Goal: Find specific page/section: Find specific page/section

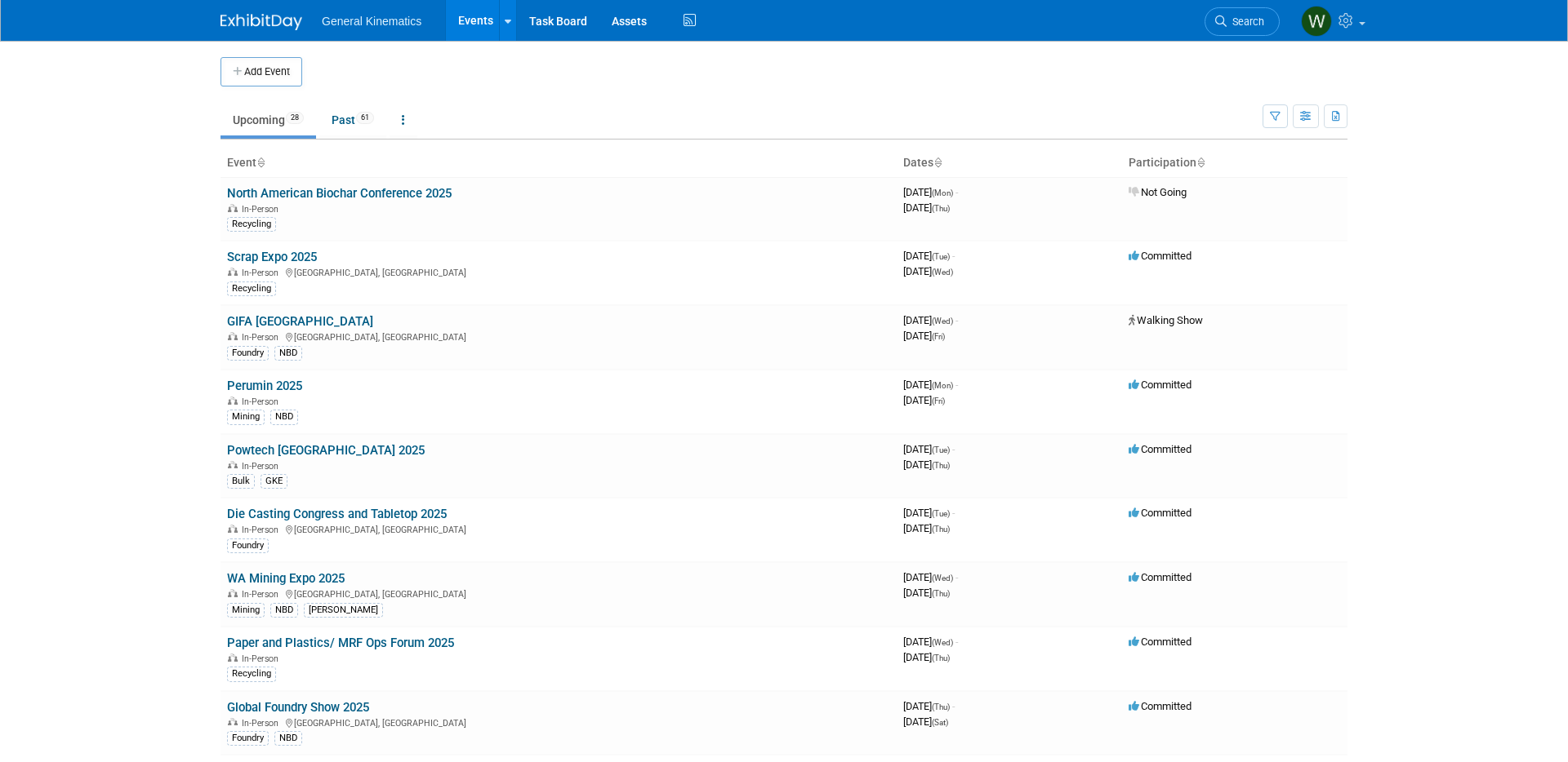
click at [259, 258] on link "Scrap Expo 2025" at bounding box center [271, 257] width 90 height 15
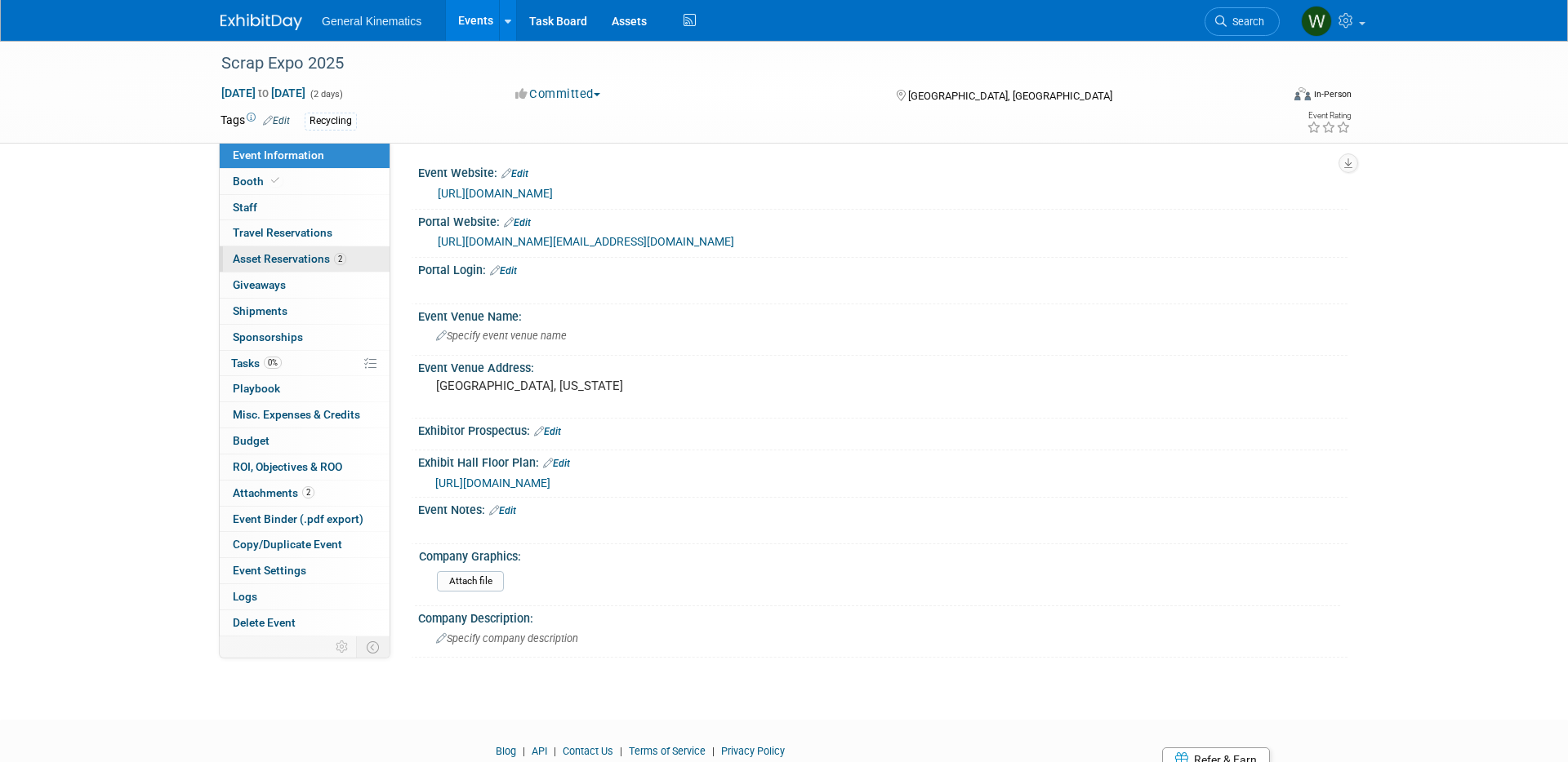
click at [267, 263] on span "Asset Reservations 2" at bounding box center [289, 259] width 113 height 13
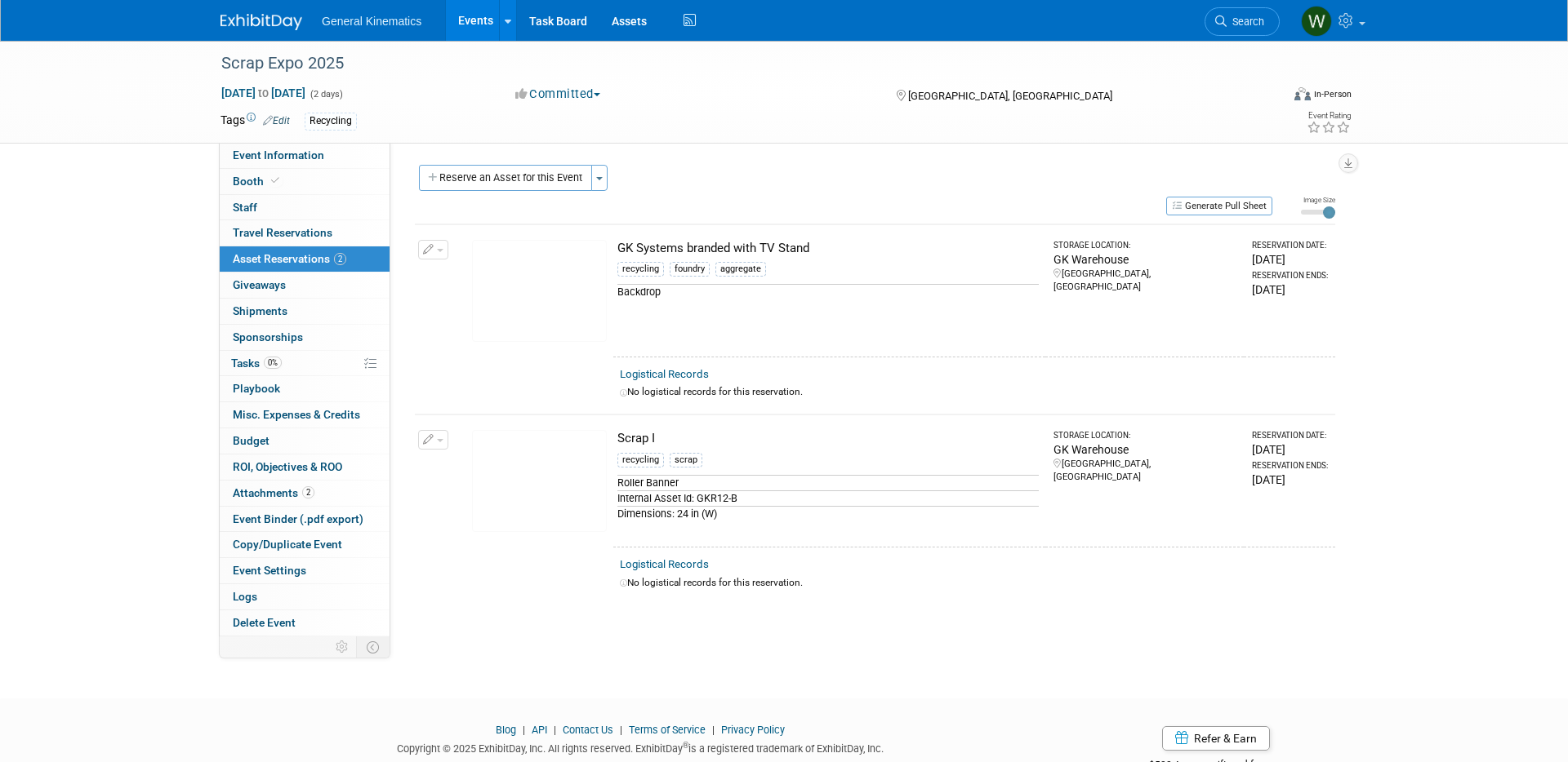
click at [525, 487] on img at bounding box center [539, 482] width 135 height 102
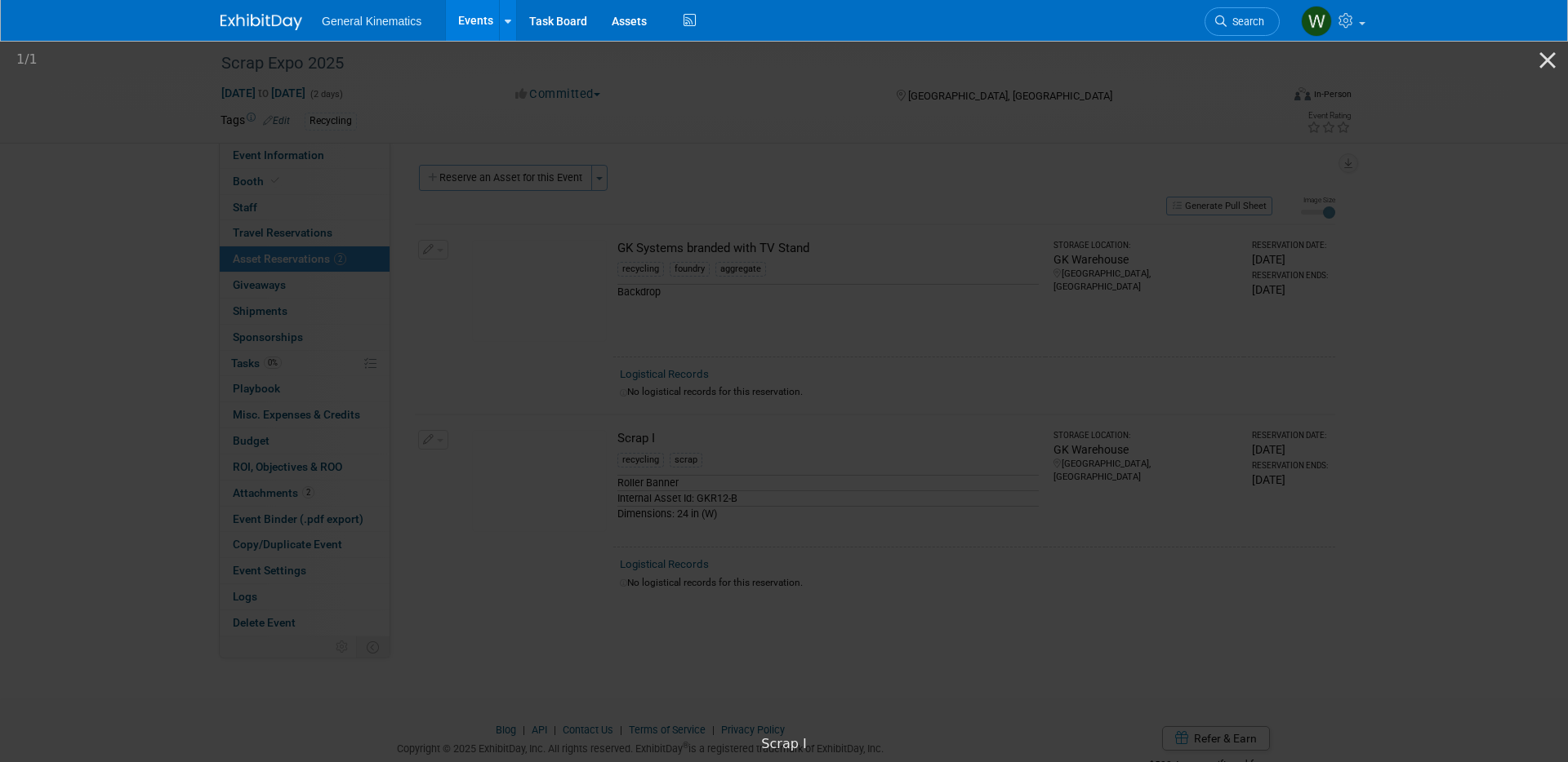
drag, startPoint x: 1451, startPoint y: 465, endPoint x: 1446, endPoint y: 482, distance: 17.7
click at [1451, 465] on picture at bounding box center [784, 382] width 1568 height 689
